Goal: Task Accomplishment & Management: Complete application form

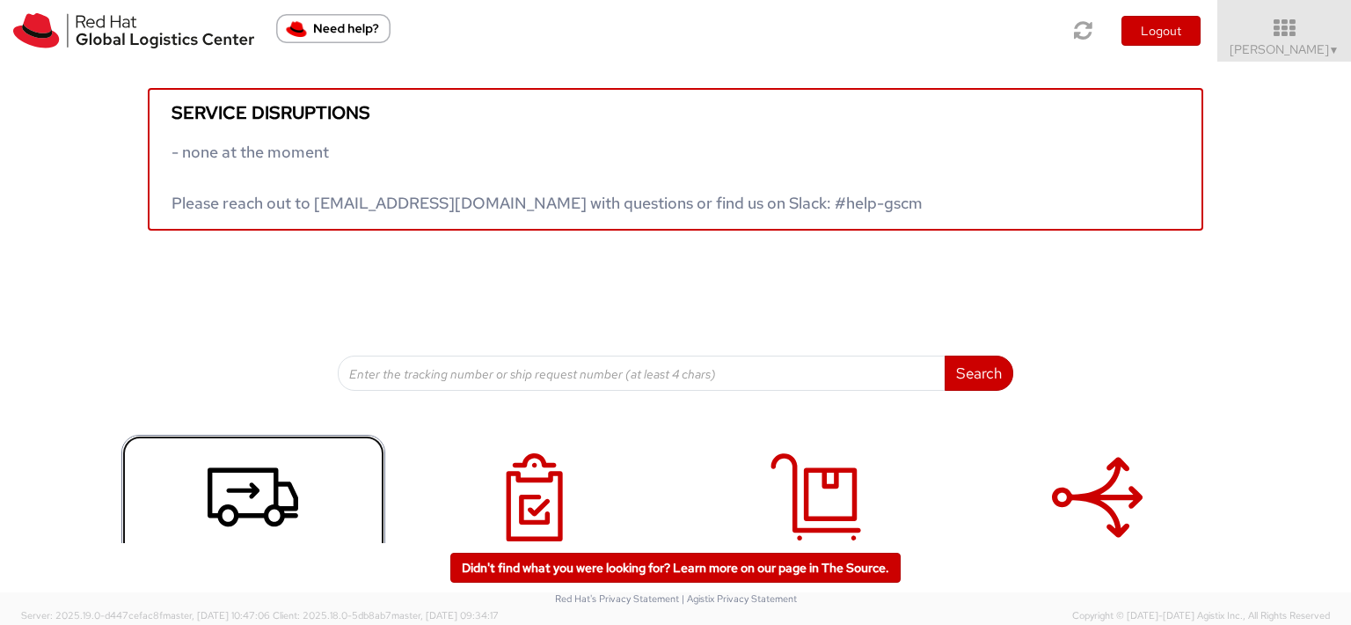
click at [238, 505] on icon at bounding box center [253, 497] width 91 height 88
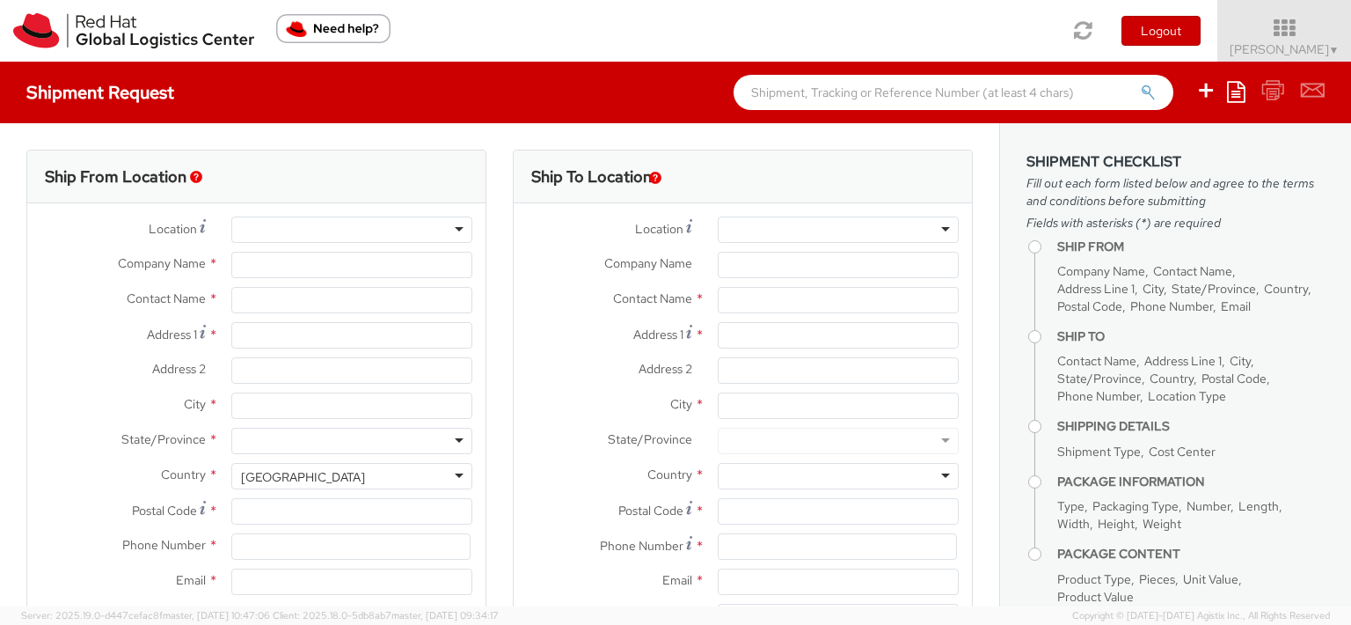
select select
select select "963"
type input "Red Hat India Private Limited"
type input "Ambika Khanna"
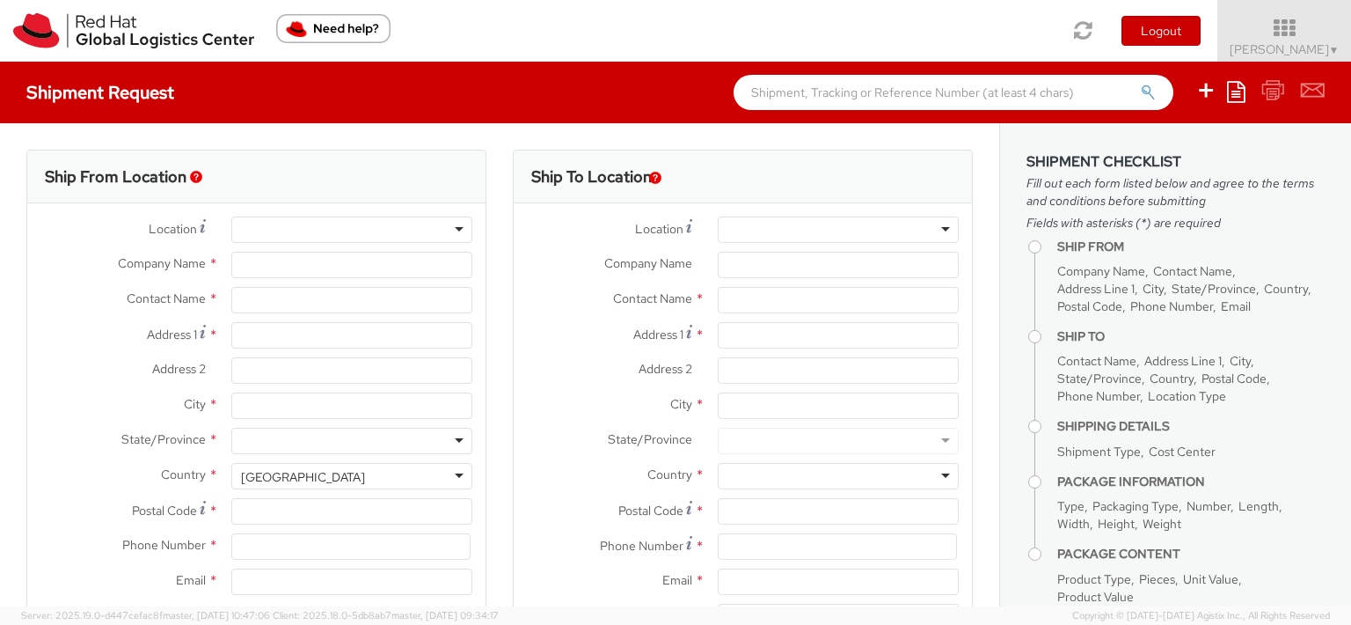
type input "5th Floor, West Wing"
type input "World Mark 1, Aerocity"
type input "NEW DELHI"
type input "110037"
type input "911166442001"
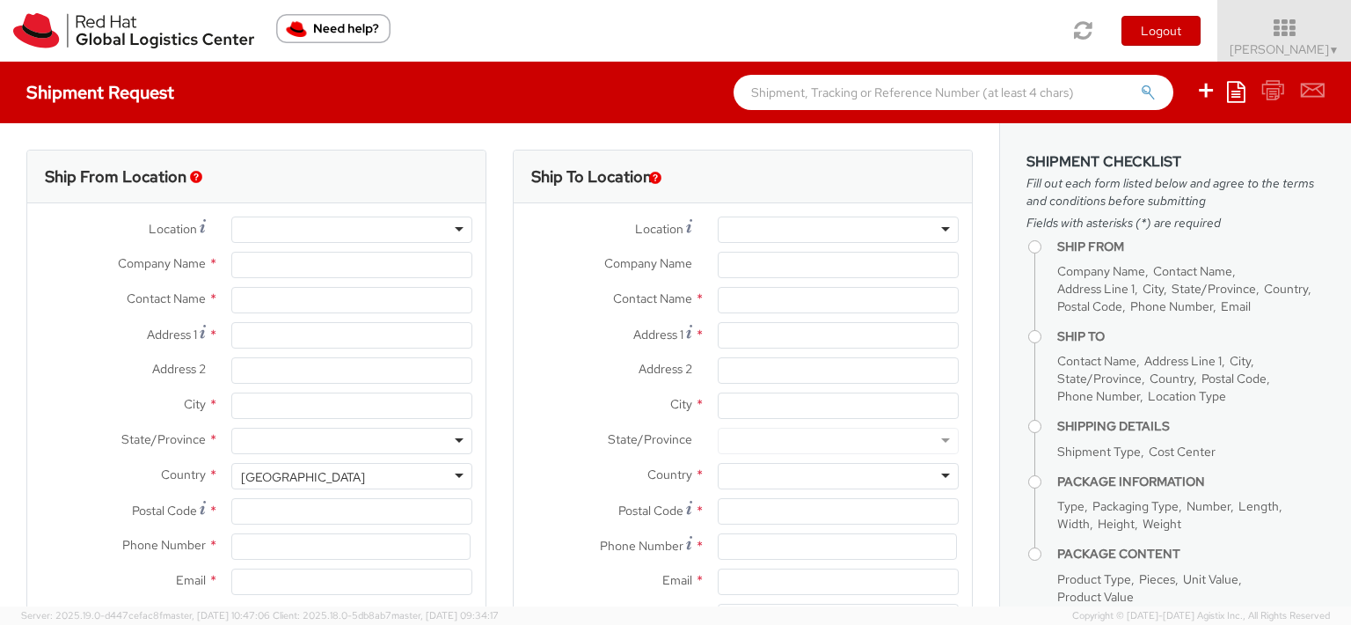
type input "akhanna@redhat.com"
select select "CM"
select select "KGS"
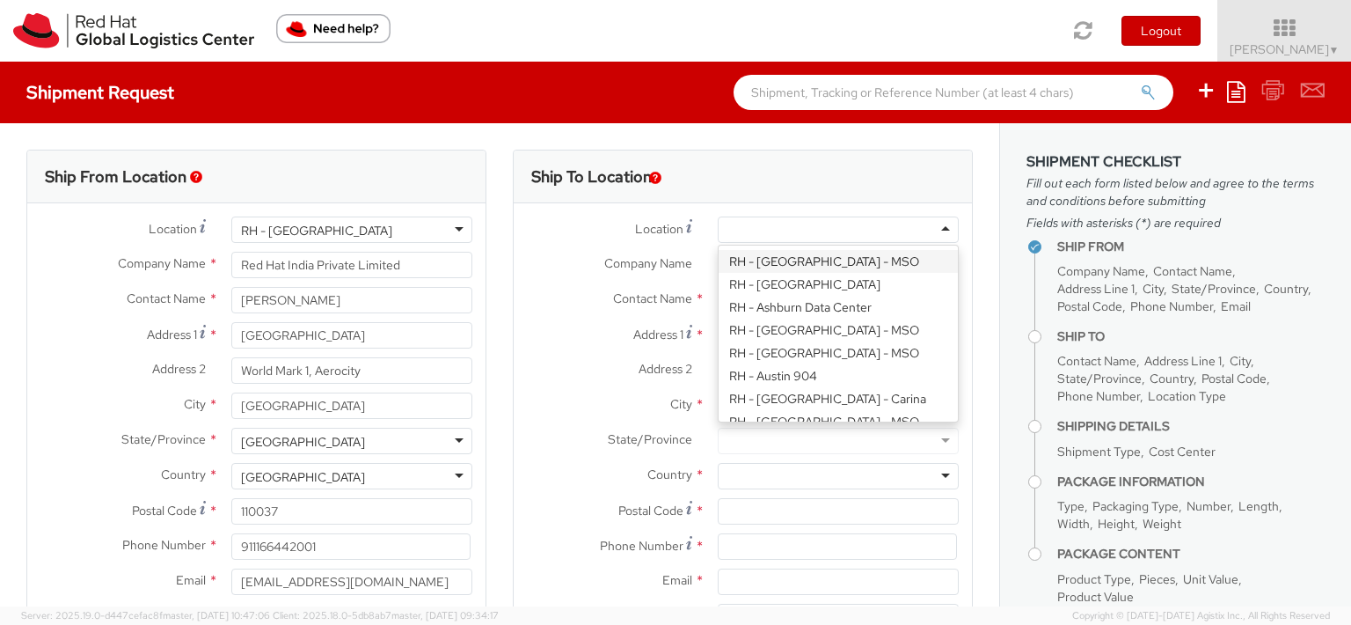
click at [933, 227] on div at bounding box center [838, 229] width 241 height 26
type input "Red Hat India Private Limited"
type input "Level 3, Wing A&B, Tower 6, Cybercity"
type input "Magarpatta City, Hadapsar"
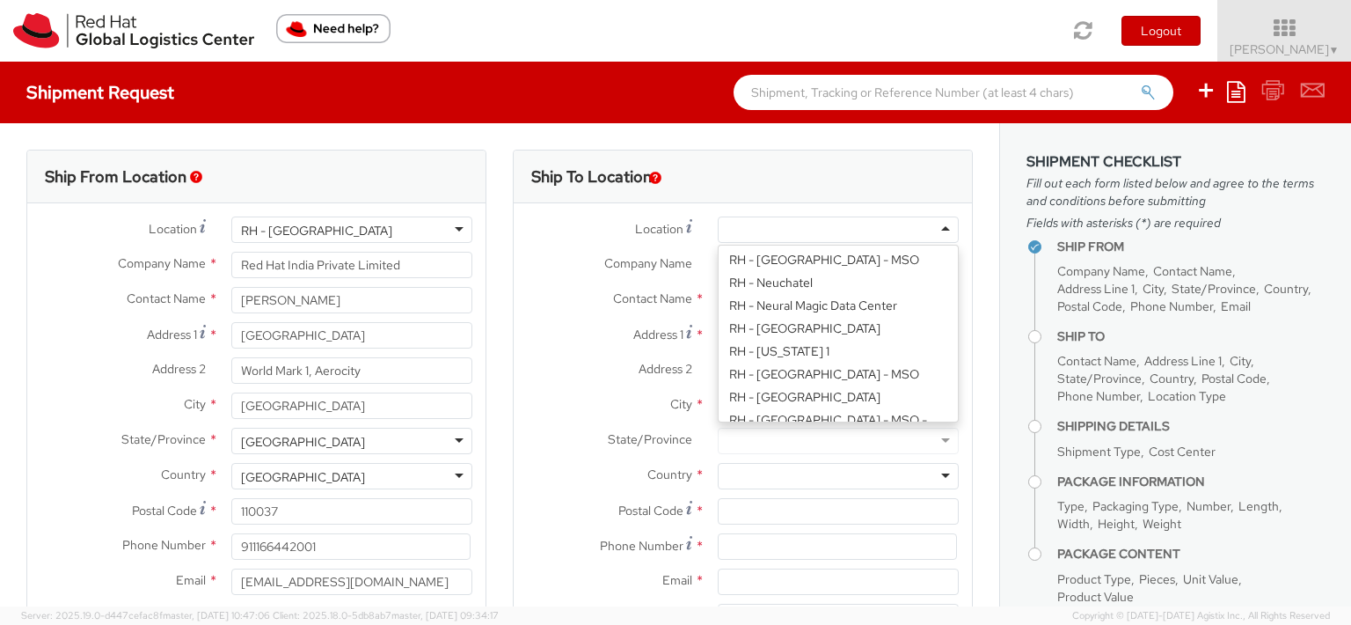
type input "PUNE"
type input "411013"
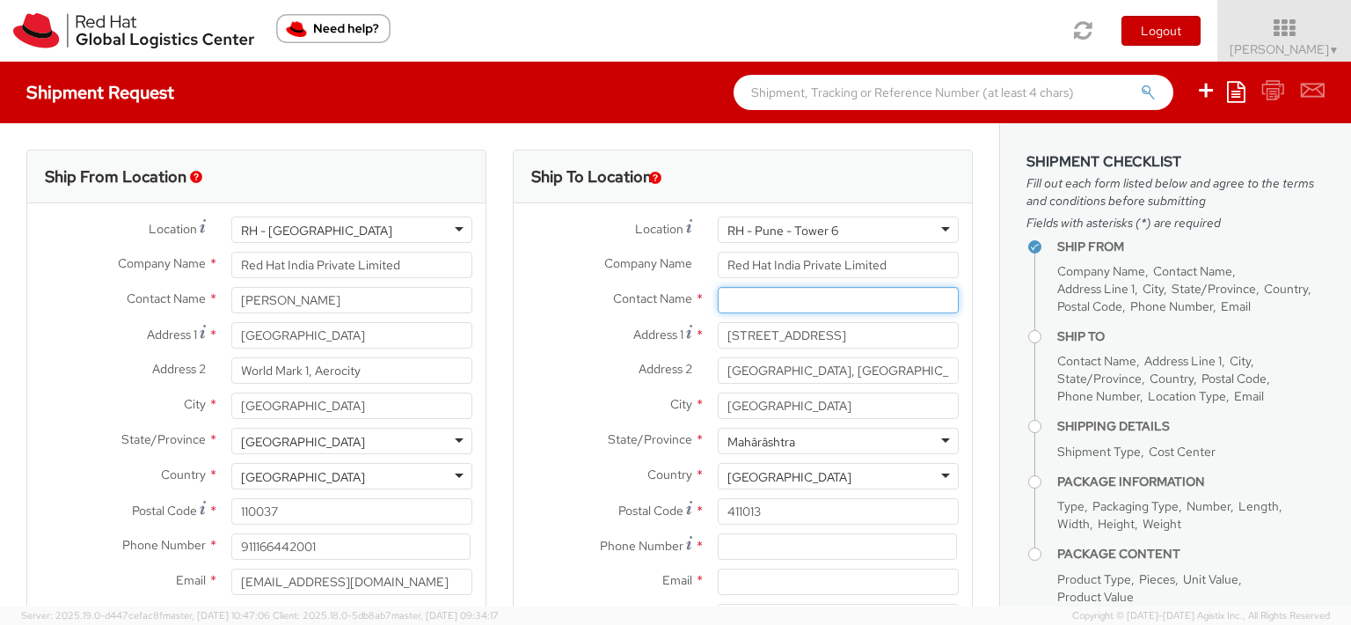
click at [781, 303] on input "text" at bounding box center [838, 300] width 241 height 26
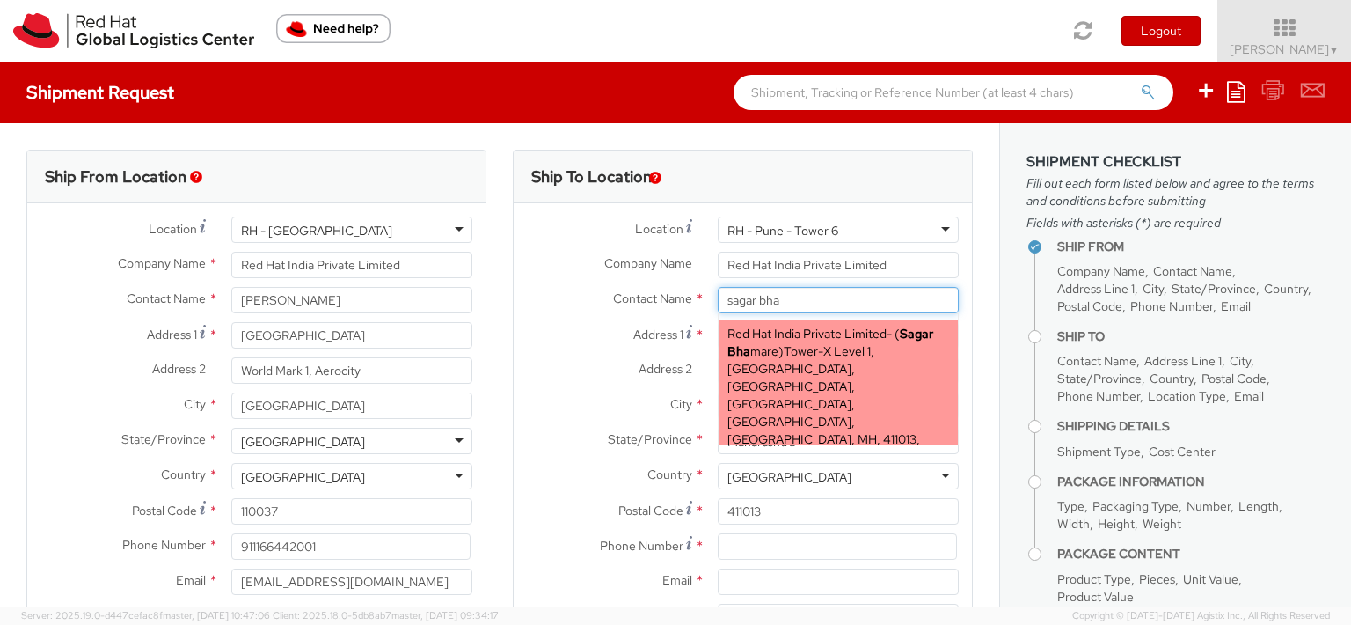
click at [780, 343] on span "Tower-X Level 1, Cyber City, Magarpatta City, Hadapsar, FLEX, PUNE, MH, 411013,…" at bounding box center [824, 403] width 193 height 121
type input "Sagar Bhamare"
type input "Tower-X Level 1, Cyber City"
type input "912066816937"
type input "sbhamare@redhat.com"
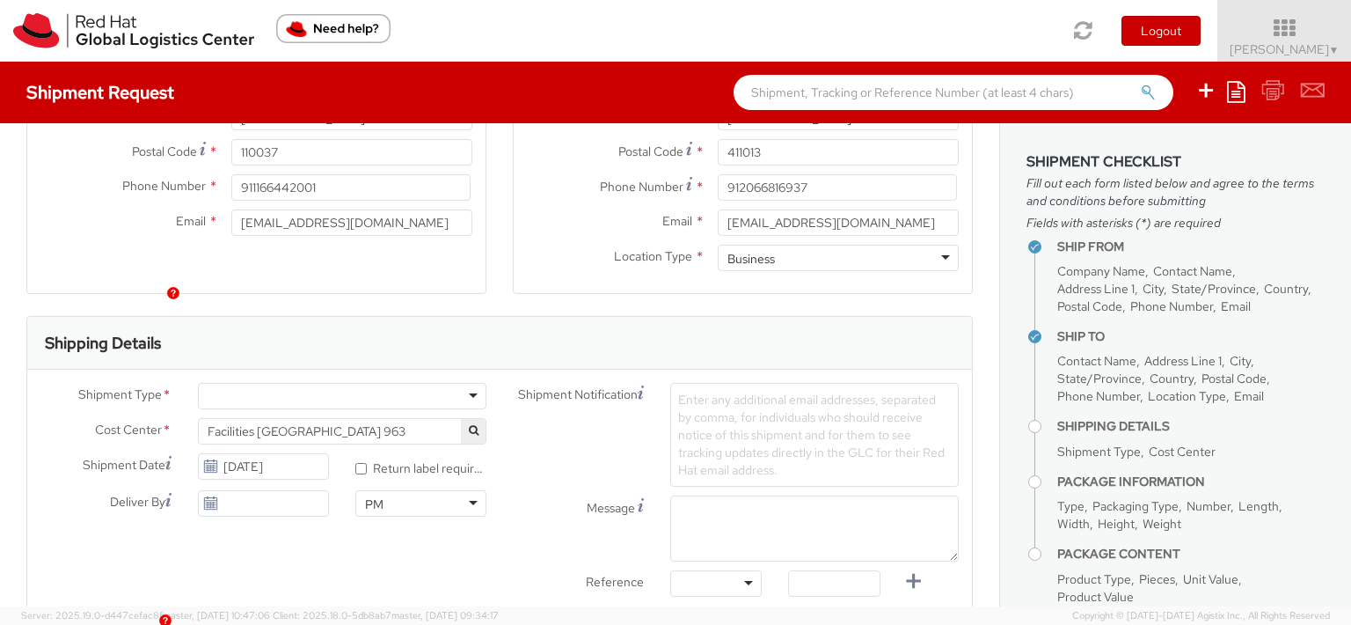
scroll to position [317, 0]
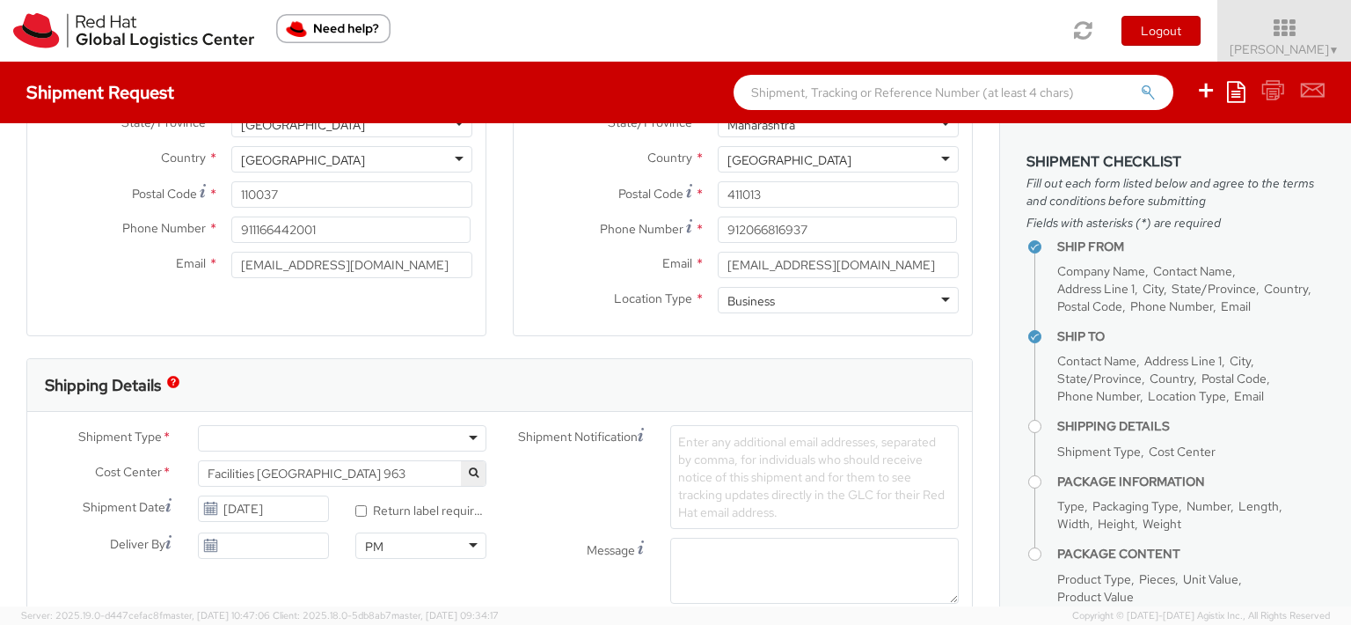
type input "Sagar Bhamare"
click at [466, 437] on div at bounding box center [342, 438] width 289 height 26
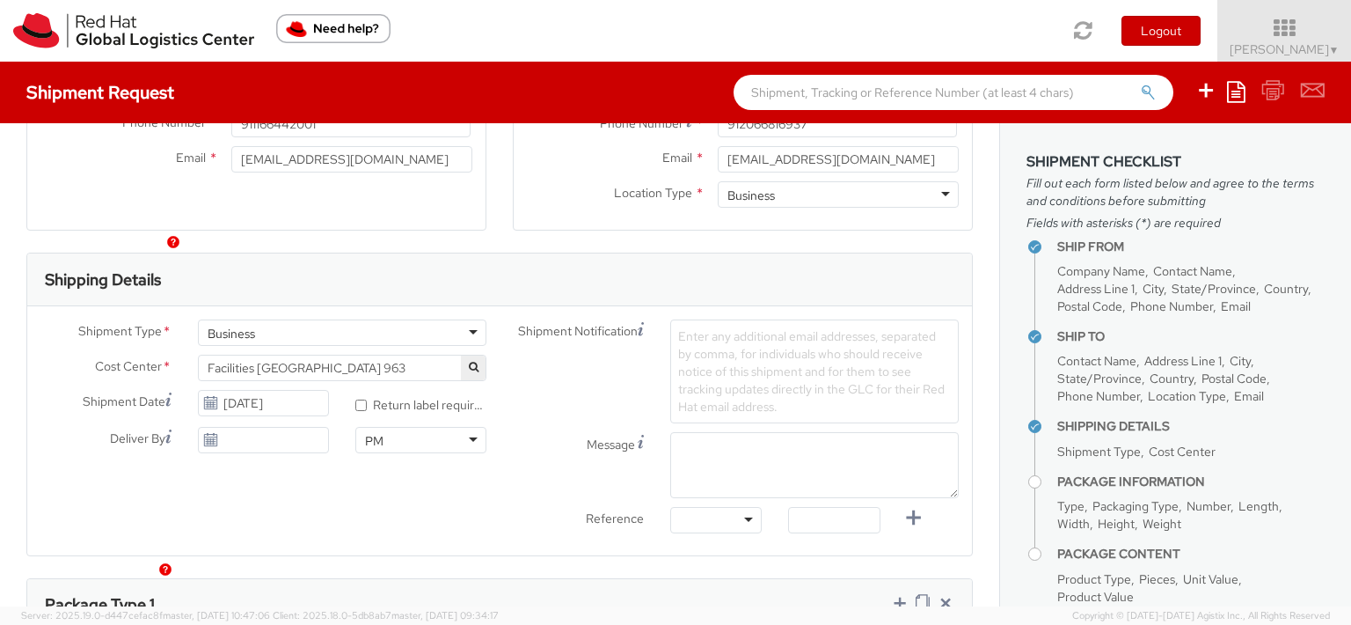
scroll to position [845, 0]
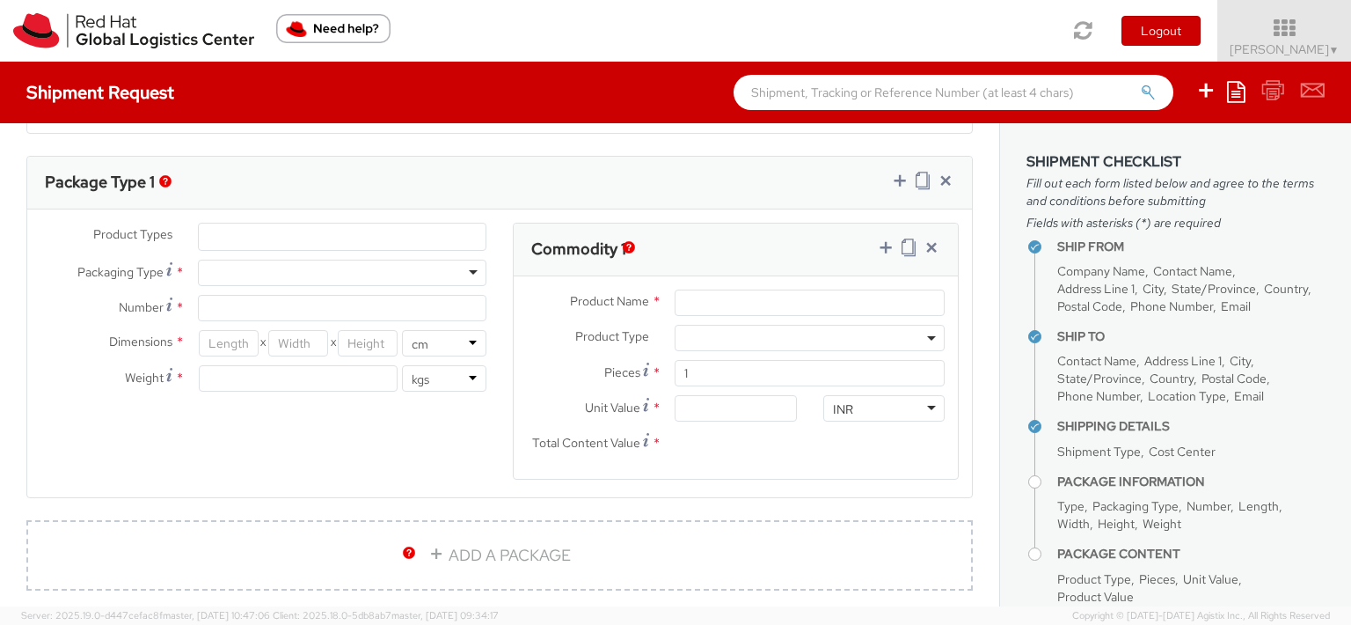
click at [440, 238] on ul at bounding box center [342, 236] width 287 height 26
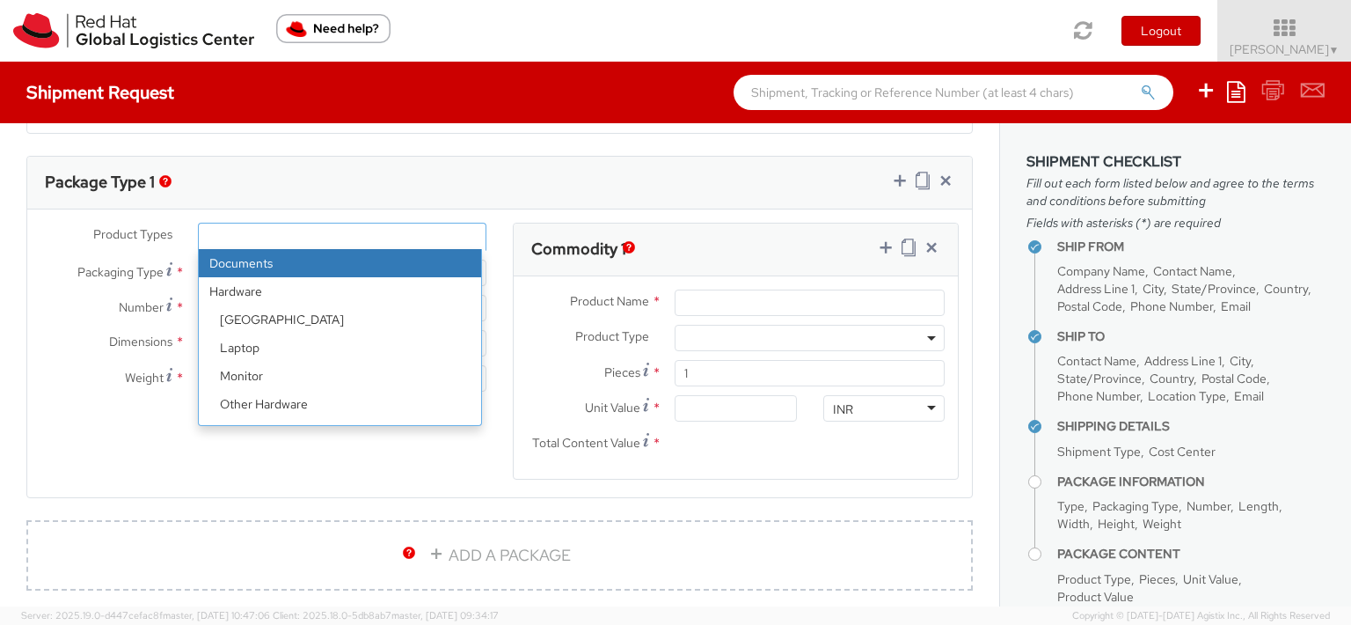
select select "DOCUMENT"
type input "Documents"
select select "DOCUMENT"
type input "1.00"
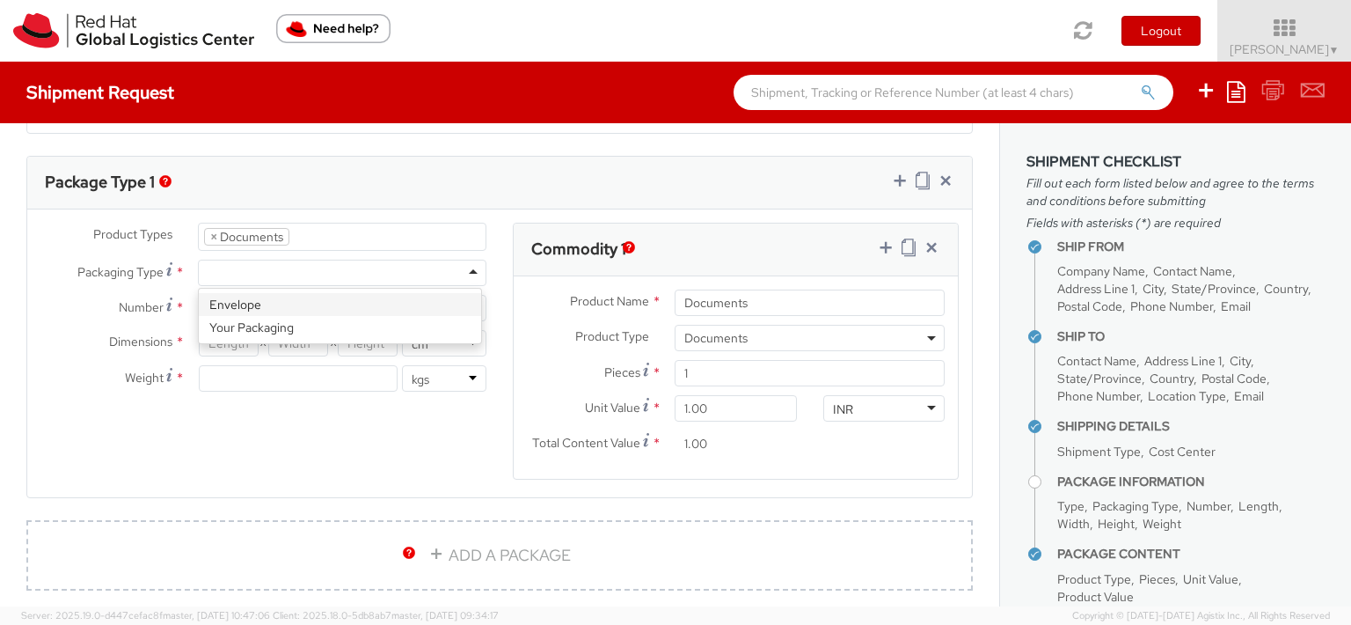
click at [469, 270] on div at bounding box center [342, 273] width 289 height 26
type input "1"
type input "24.13"
type input "31.75"
type input "0.64"
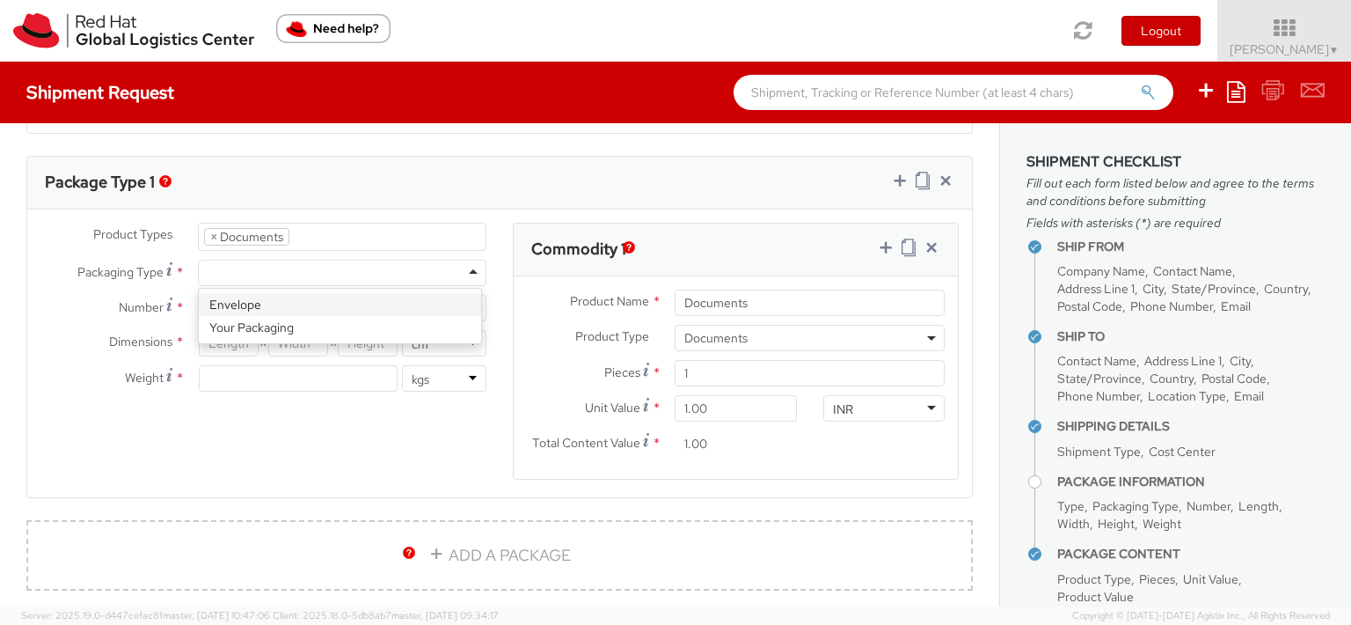
type input "0.5"
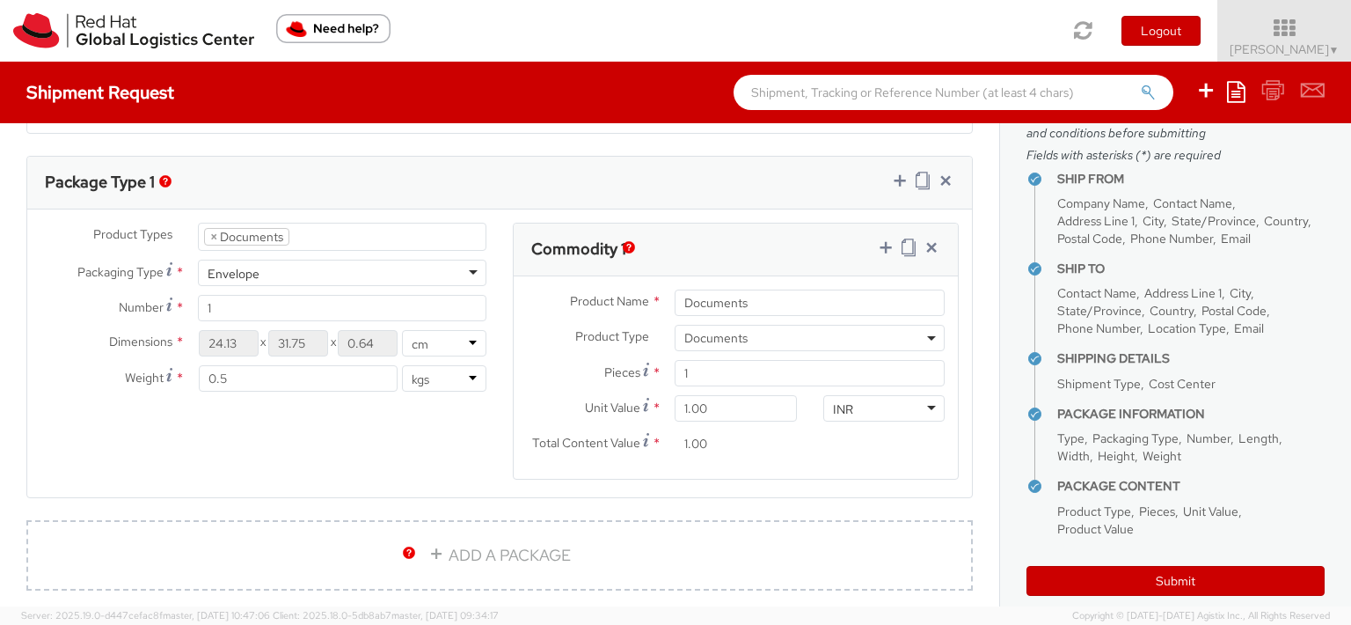
scroll to position [92, 0]
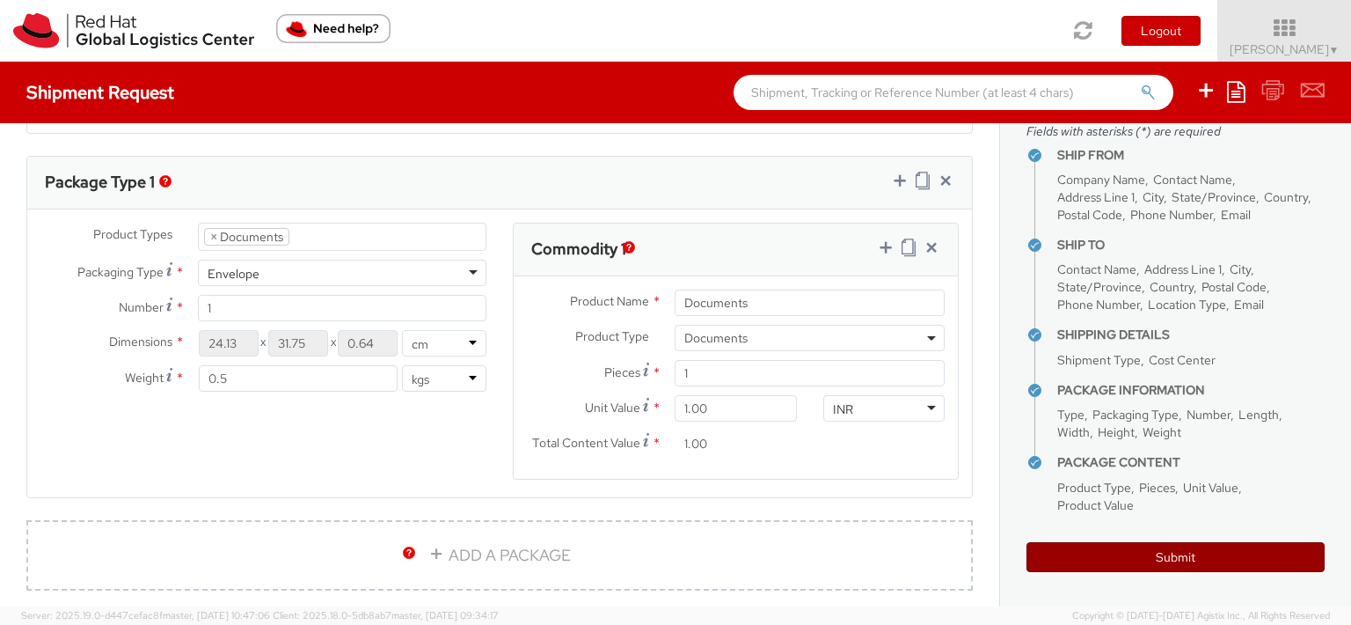
click at [1166, 556] on button "Submit" at bounding box center [1176, 557] width 298 height 30
